Goal: Navigation & Orientation: Find specific page/section

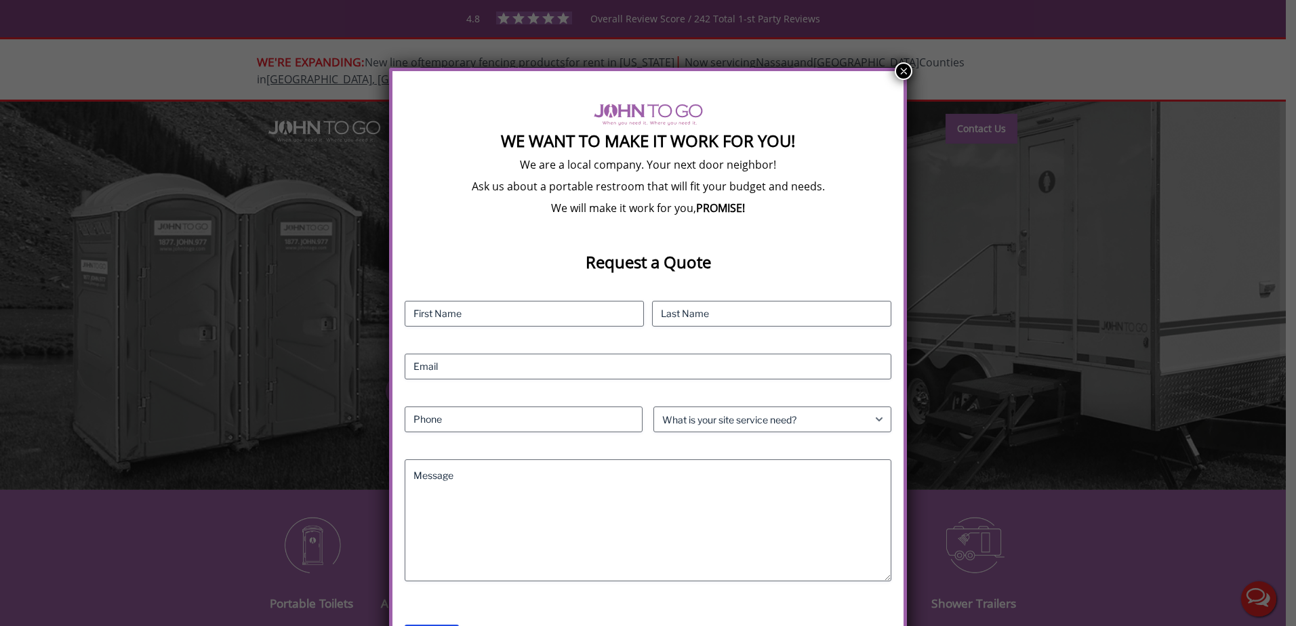
click at [899, 71] on button "×" at bounding box center [904, 71] width 18 height 18
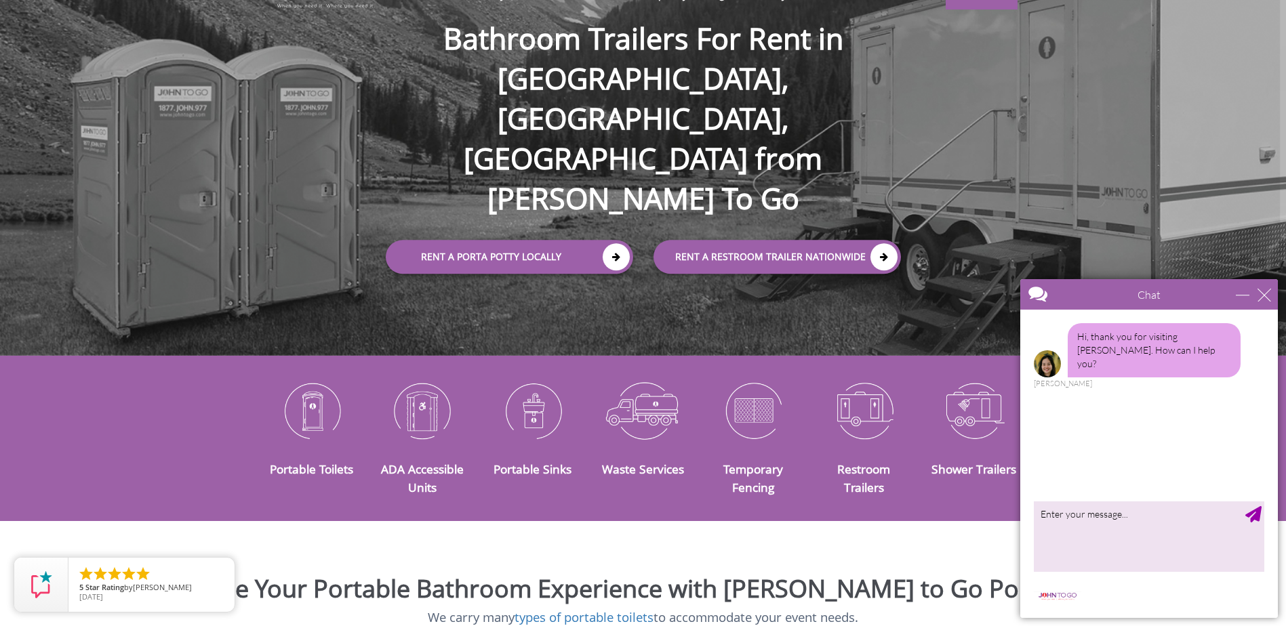
scroll to position [339, 0]
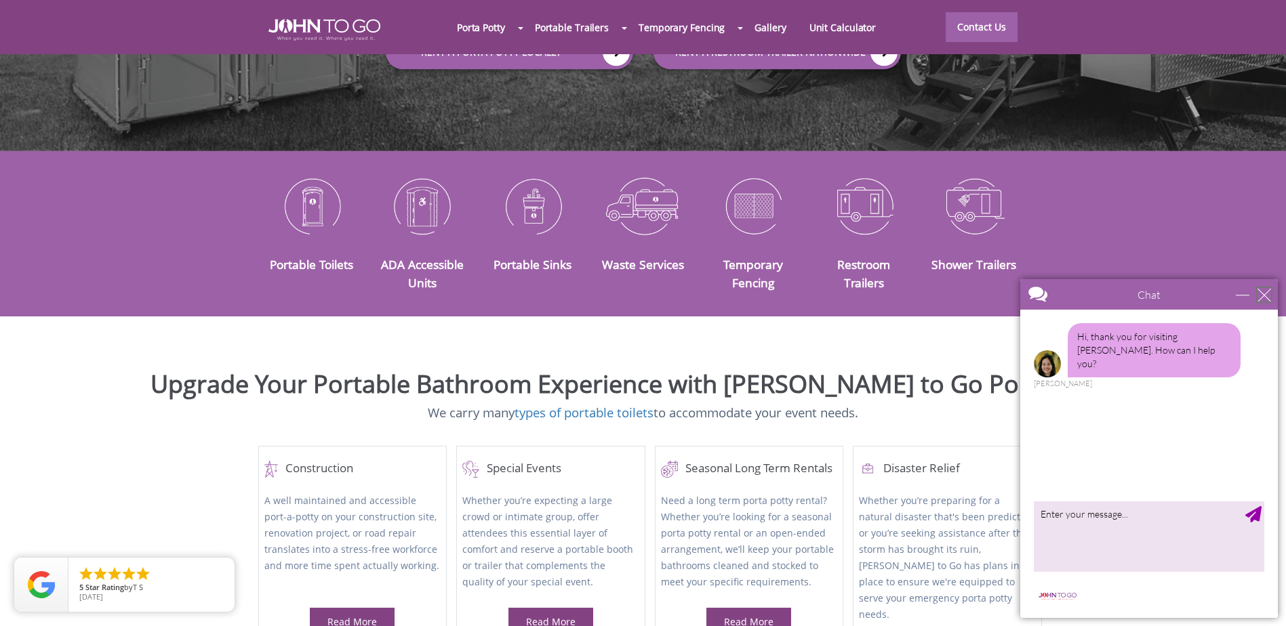
click at [1263, 291] on div "close" at bounding box center [1264, 295] width 14 height 14
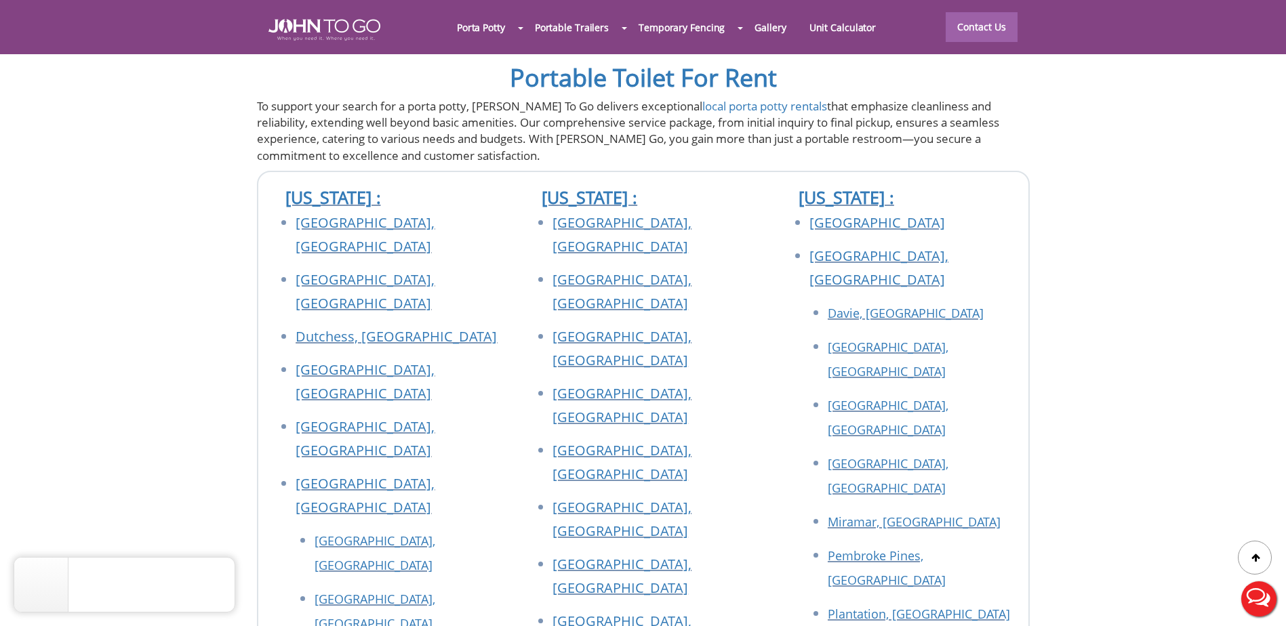
scroll to position [4812, 0]
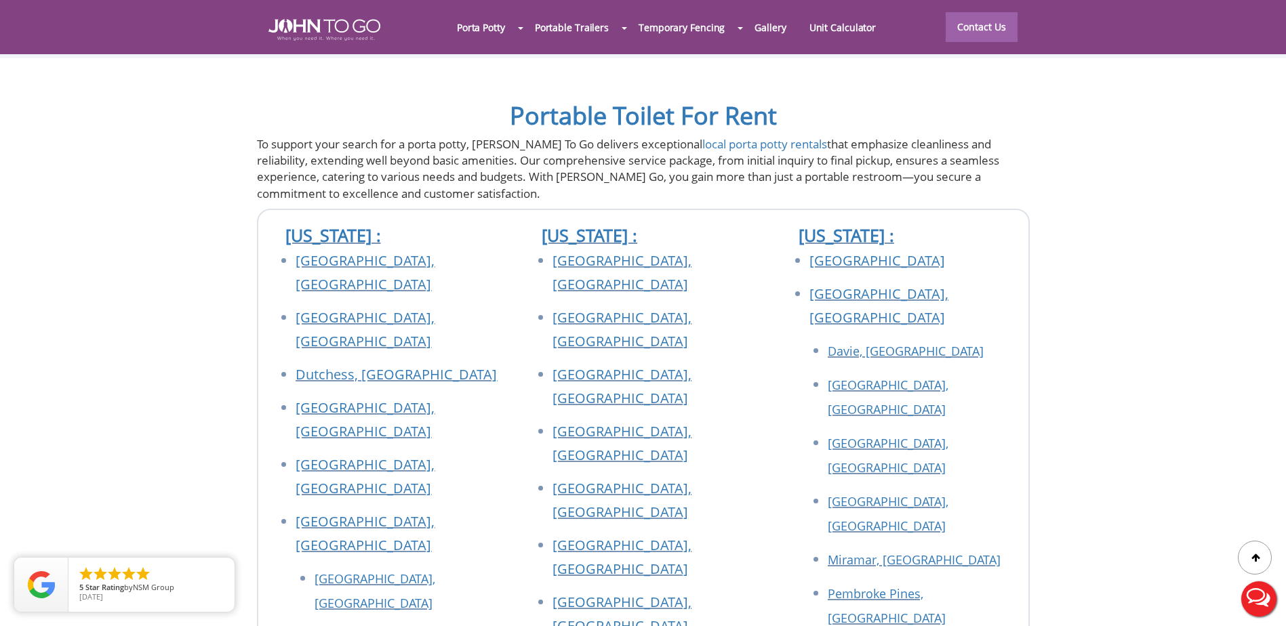
click at [823, 194] on div at bounding box center [643, 313] width 1286 height 626
click at [828, 251] on link "[GEOGRAPHIC_DATA]" at bounding box center [877, 260] width 136 height 18
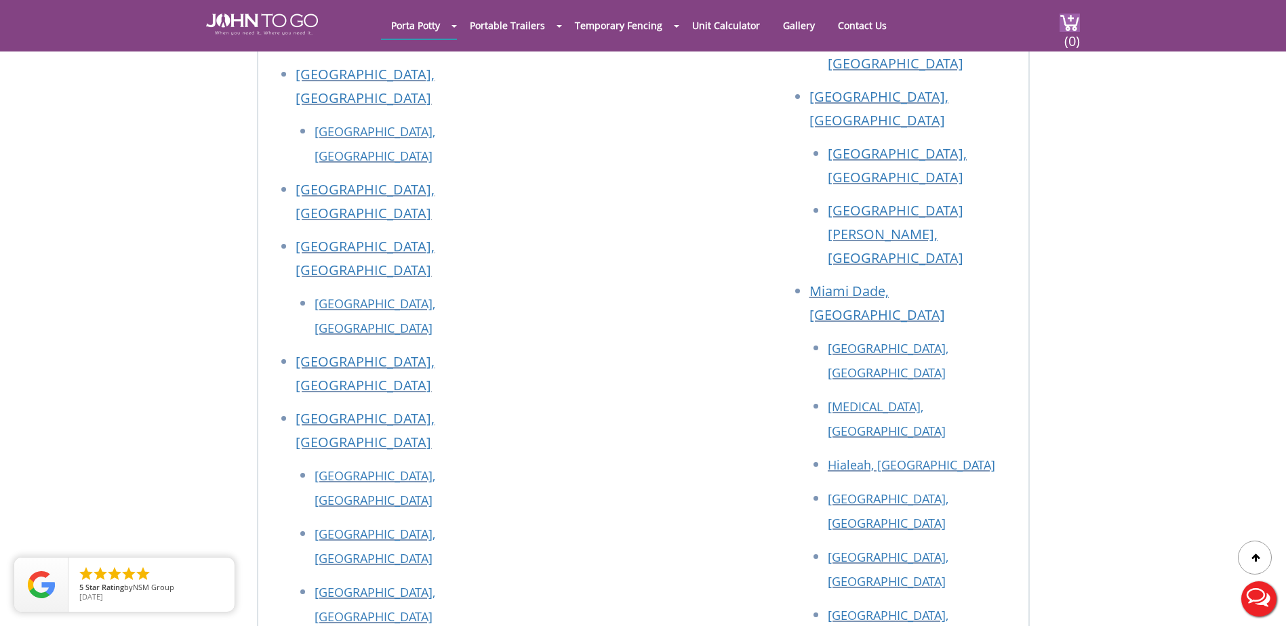
scroll to position [6134, 0]
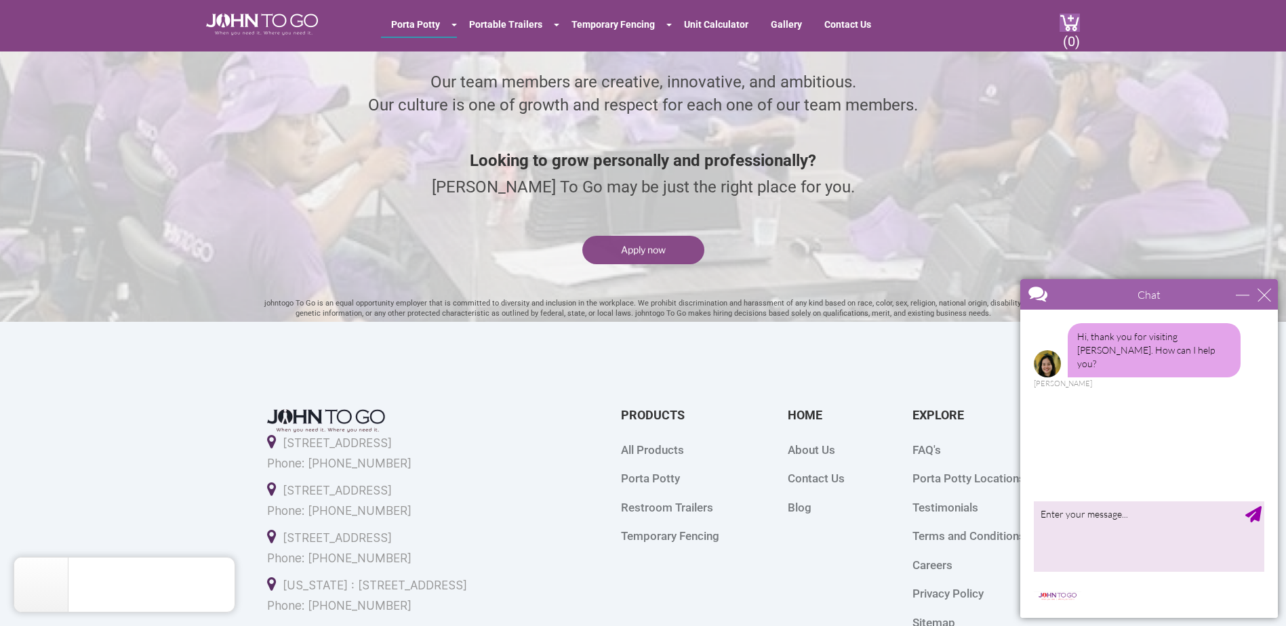
scroll to position [3524, 0]
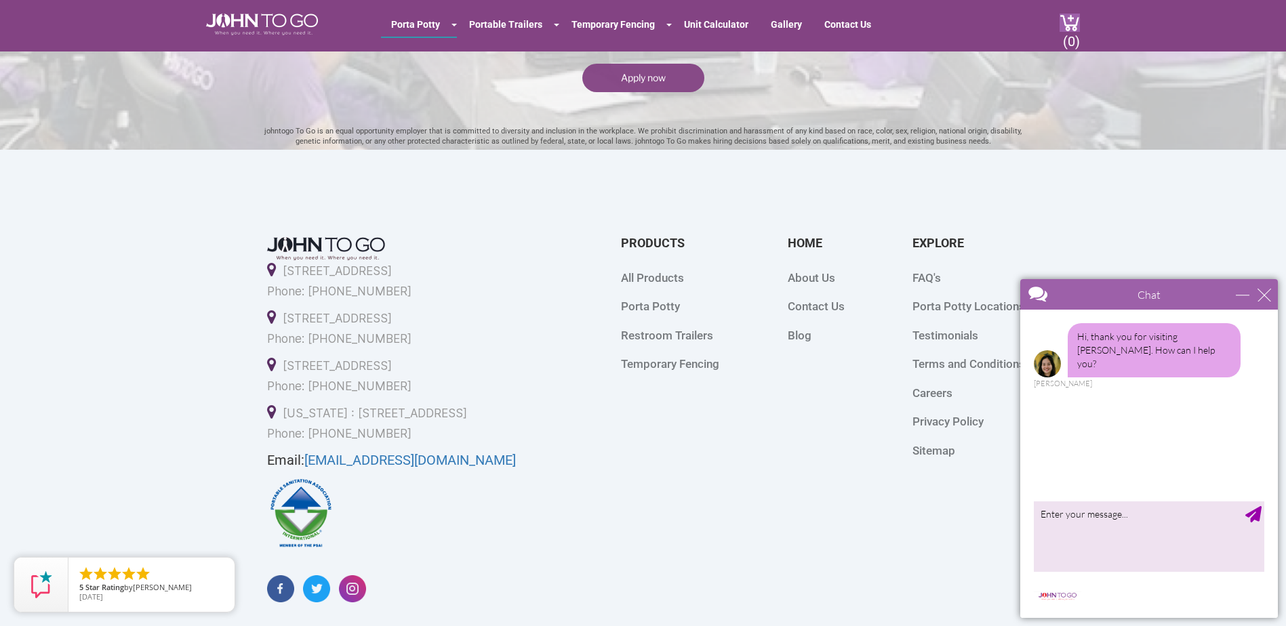
drag, startPoint x: 283, startPoint y: 365, endPoint x: 561, endPoint y: 369, distance: 278.6
click at [561, 369] on div "21 Van Natta Dr, Ringwood, NJ 07456 Phone: (845) 712-4038 29055 SW 107th Ave, H…" at bounding box center [643, 420] width 874 height 378
click at [1269, 288] on div "close" at bounding box center [1264, 295] width 14 height 14
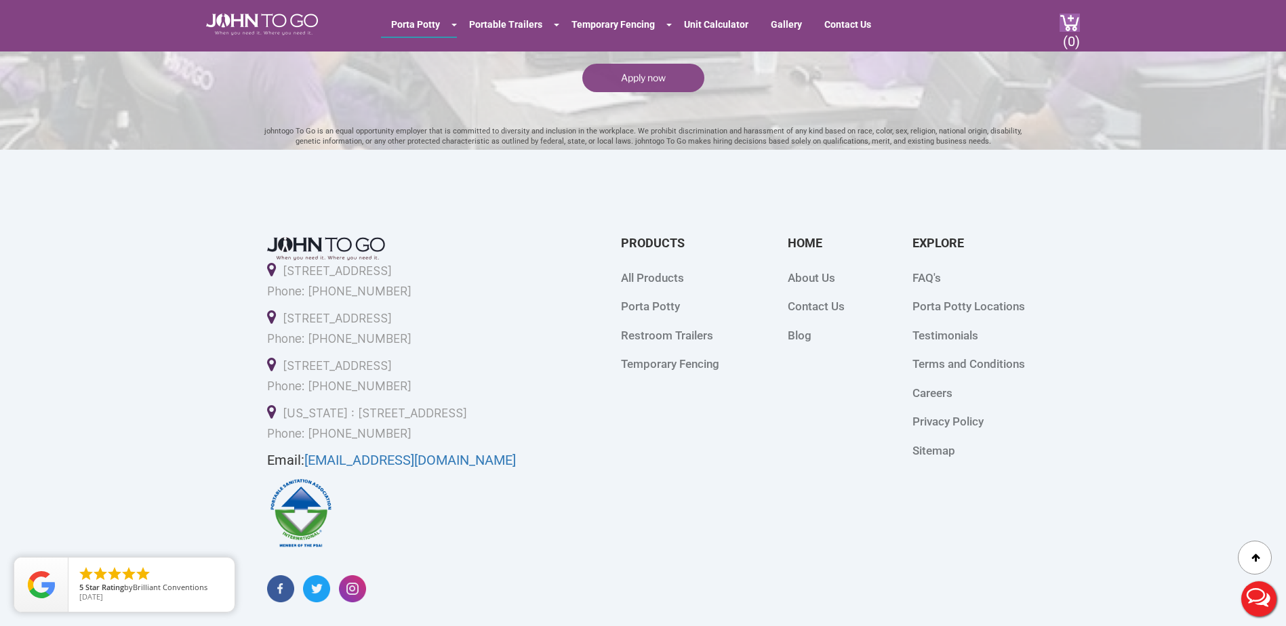
scroll to position [0, 0]
click at [820, 277] on link "About Us" at bounding box center [811, 278] width 47 height 14
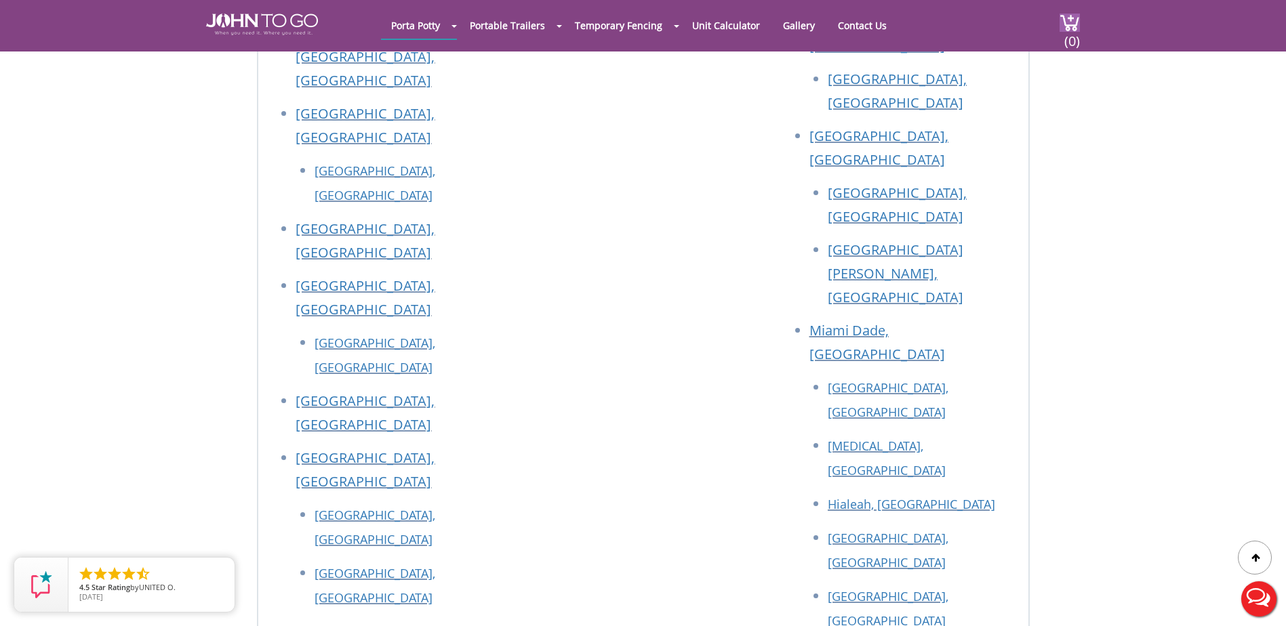
scroll to position [2914, 0]
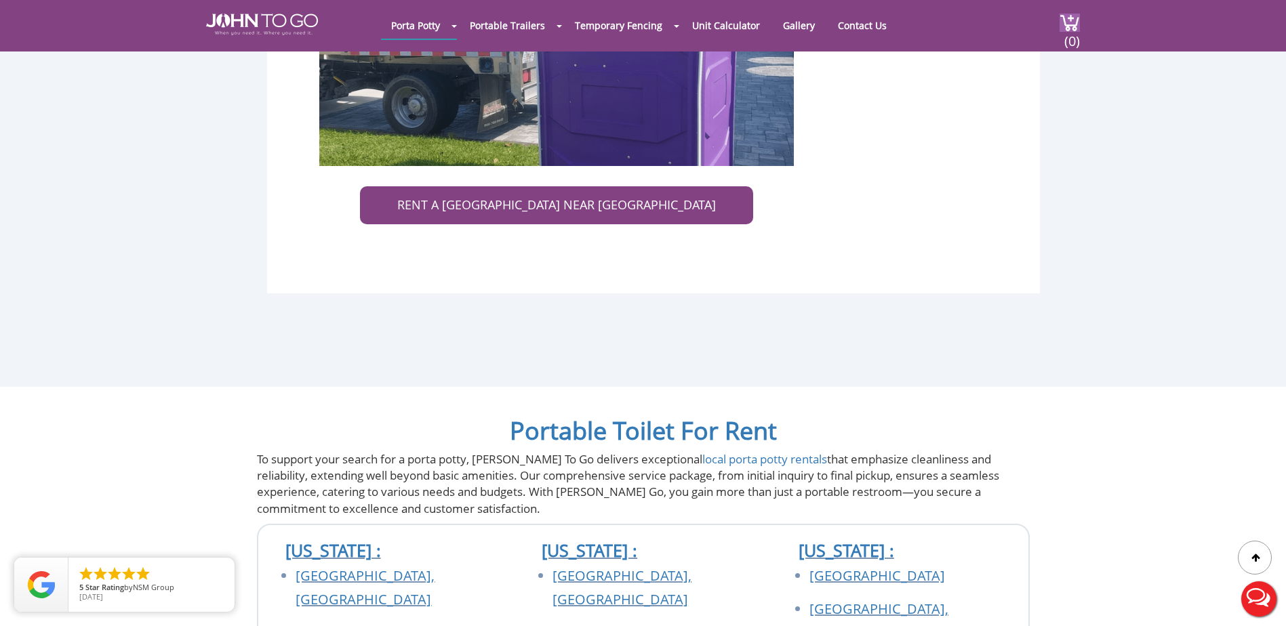
scroll to position [4609, 0]
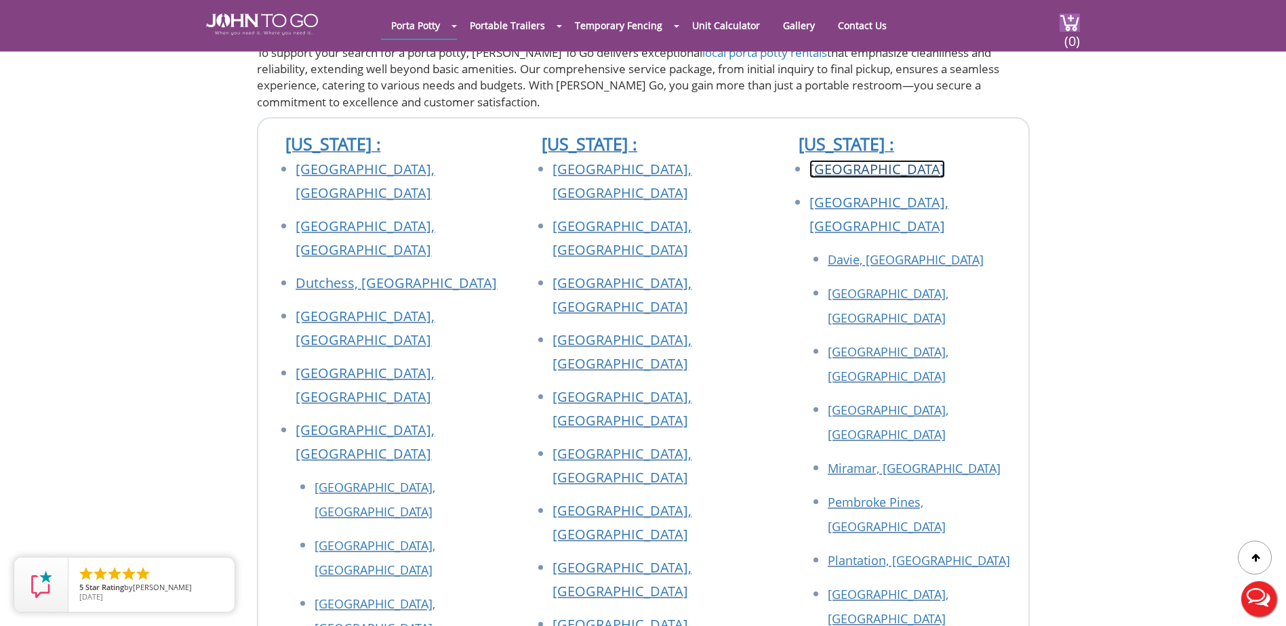
click at [834, 160] on link "[GEOGRAPHIC_DATA]" at bounding box center [877, 169] width 136 height 18
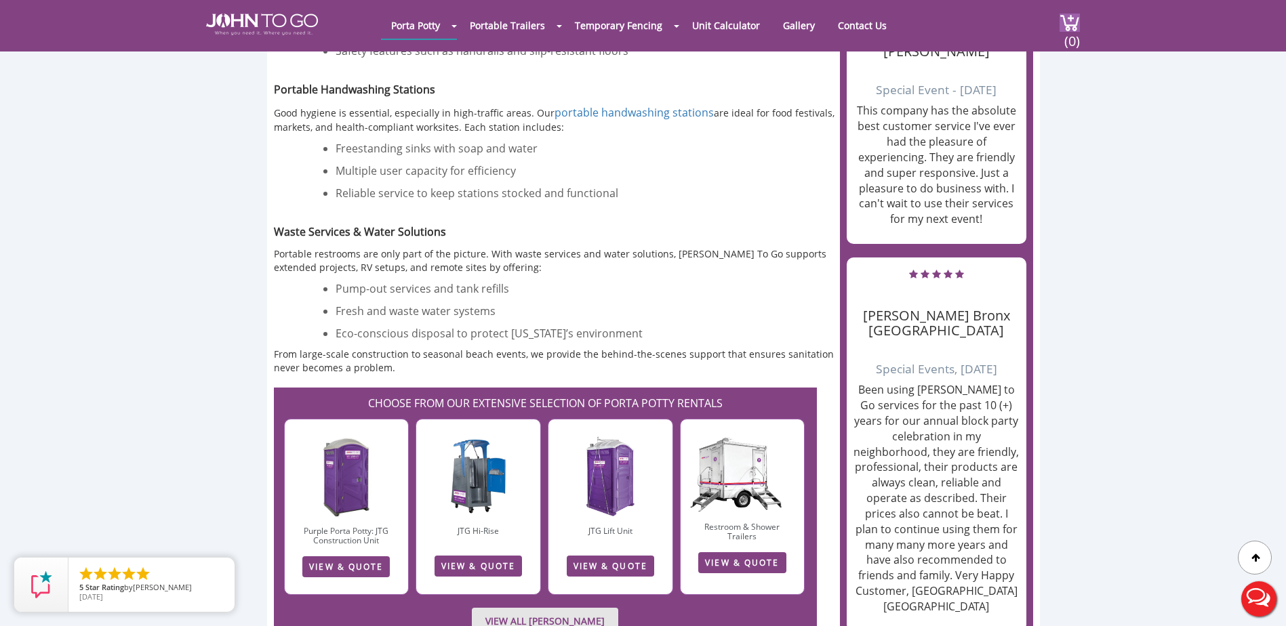
scroll to position [1694, 0]
